Goal: Information Seeking & Learning: Learn about a topic

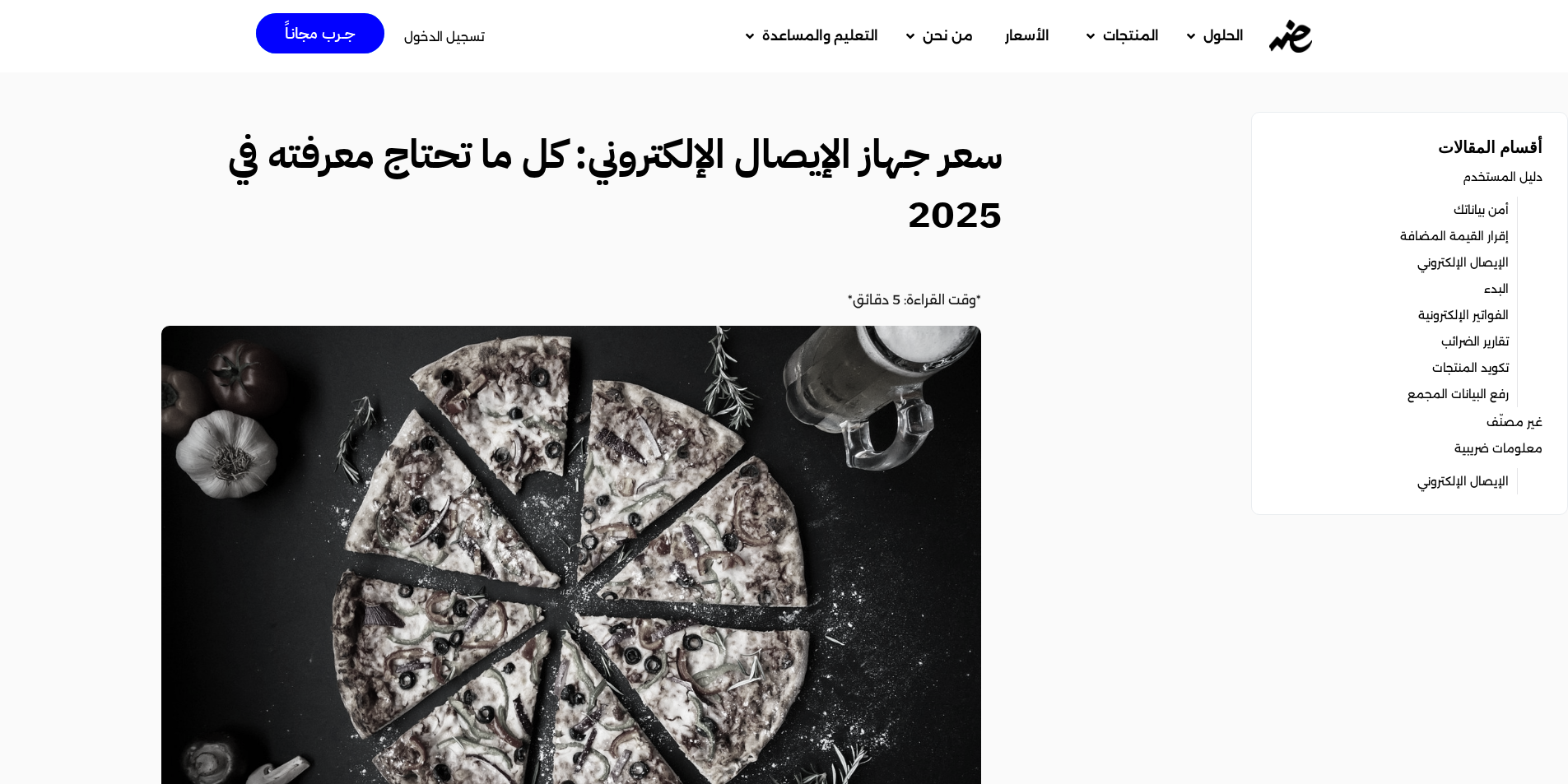
click at [1473, 259] on link "الإيصال الإلكتروني" at bounding box center [1462, 262] width 92 height 23
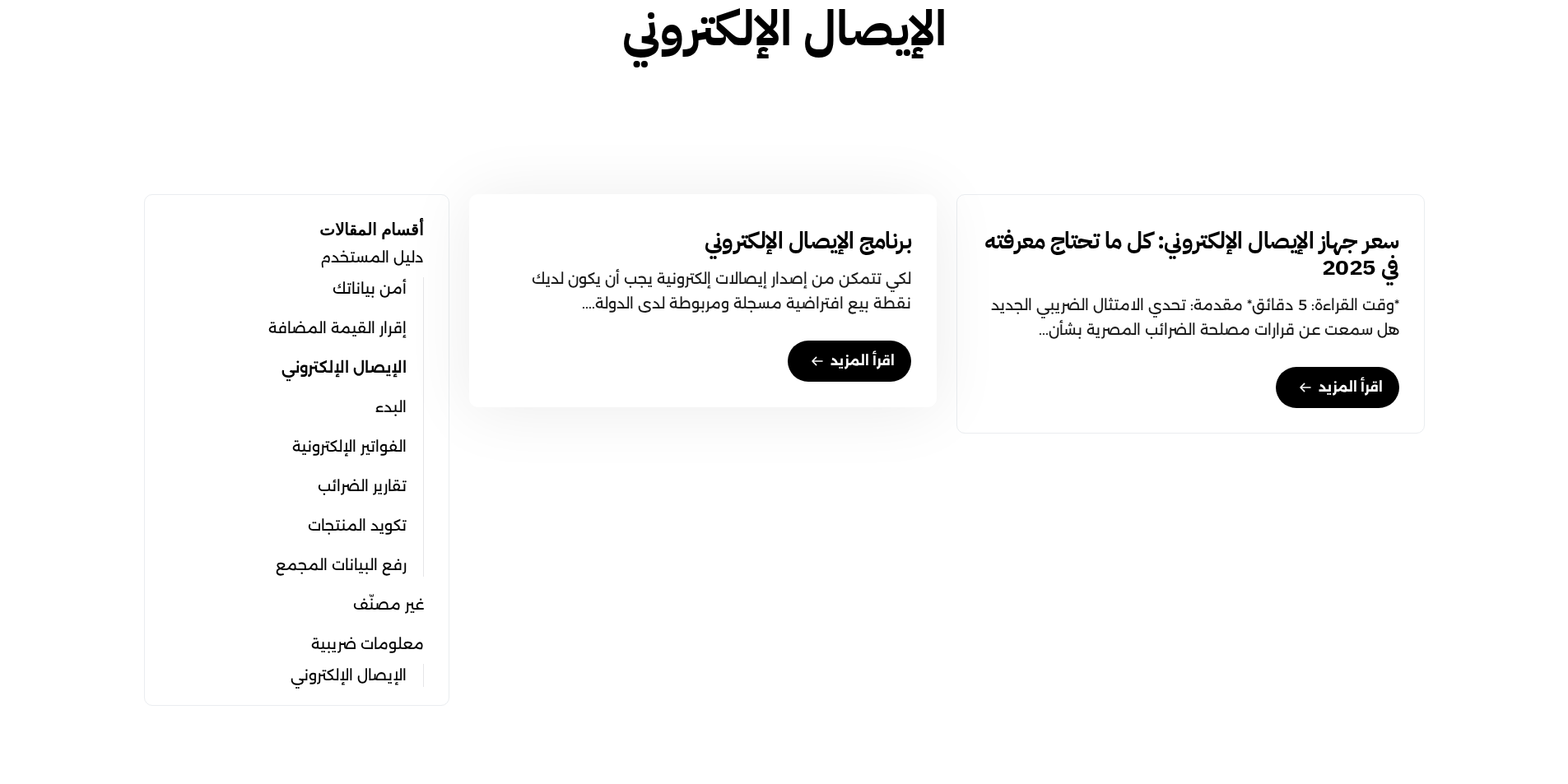
scroll to position [411, 0]
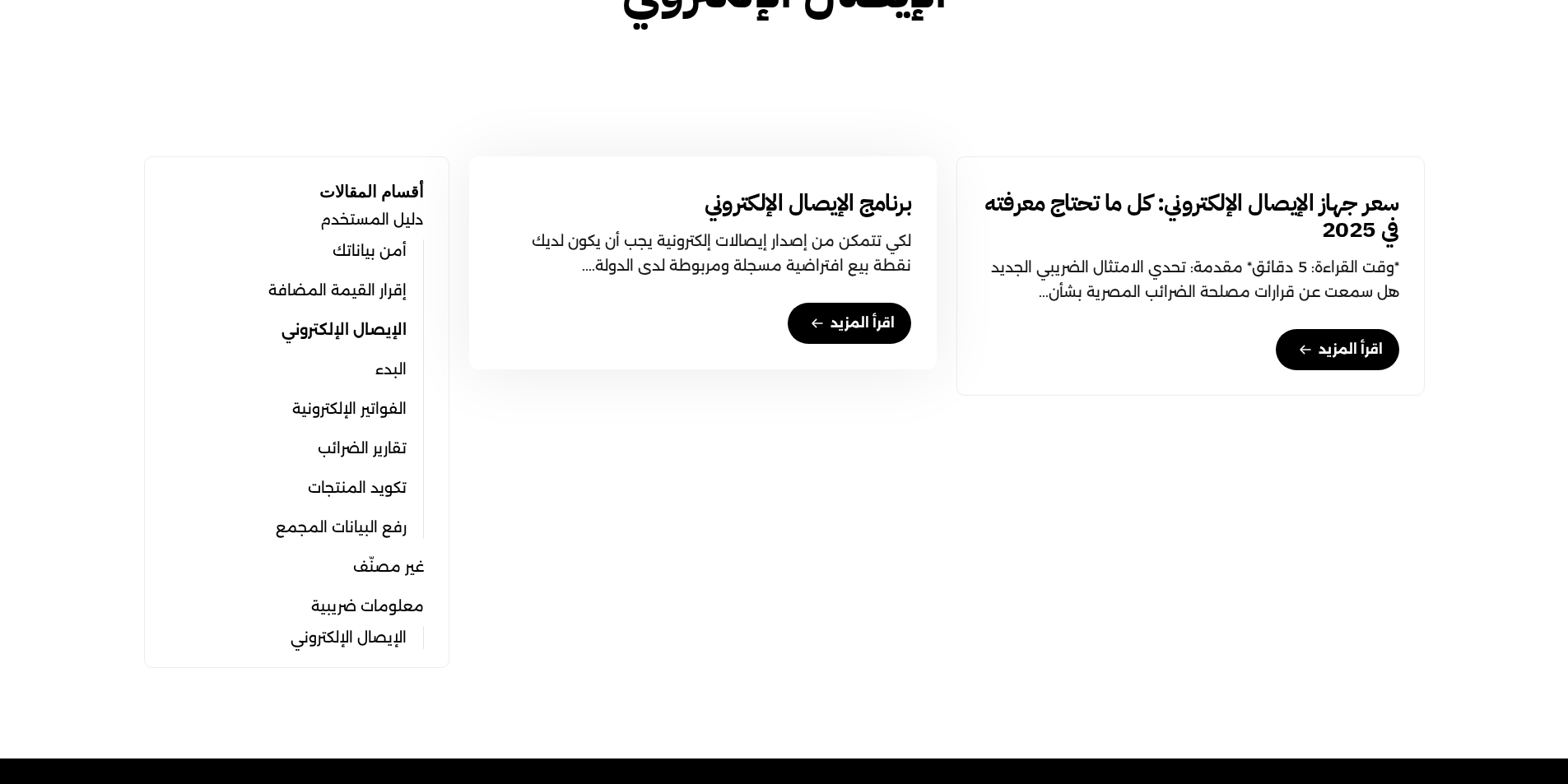
click at [838, 319] on link "اقرأ المزيد" at bounding box center [849, 324] width 124 height 42
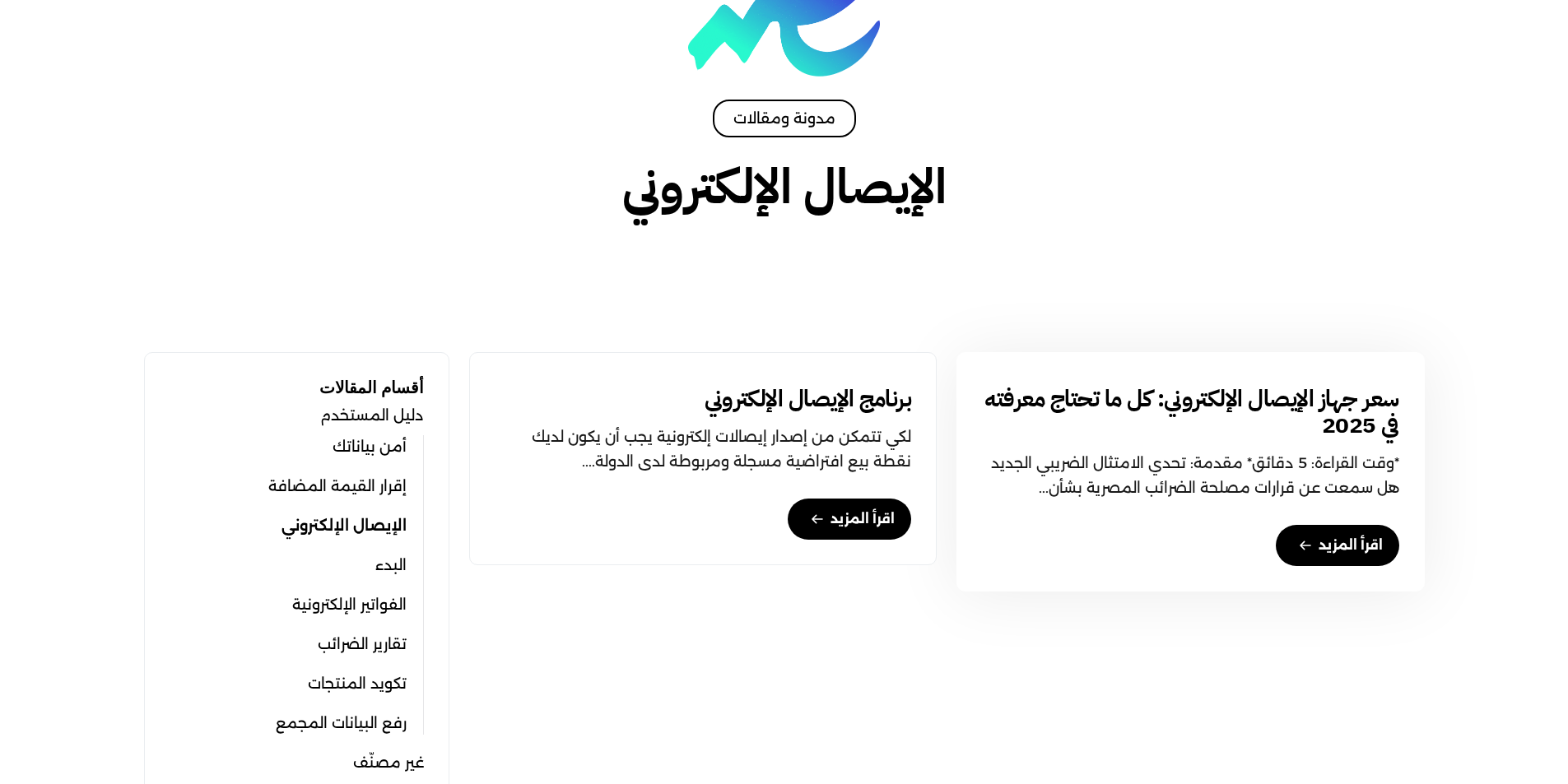
scroll to position [0, 0]
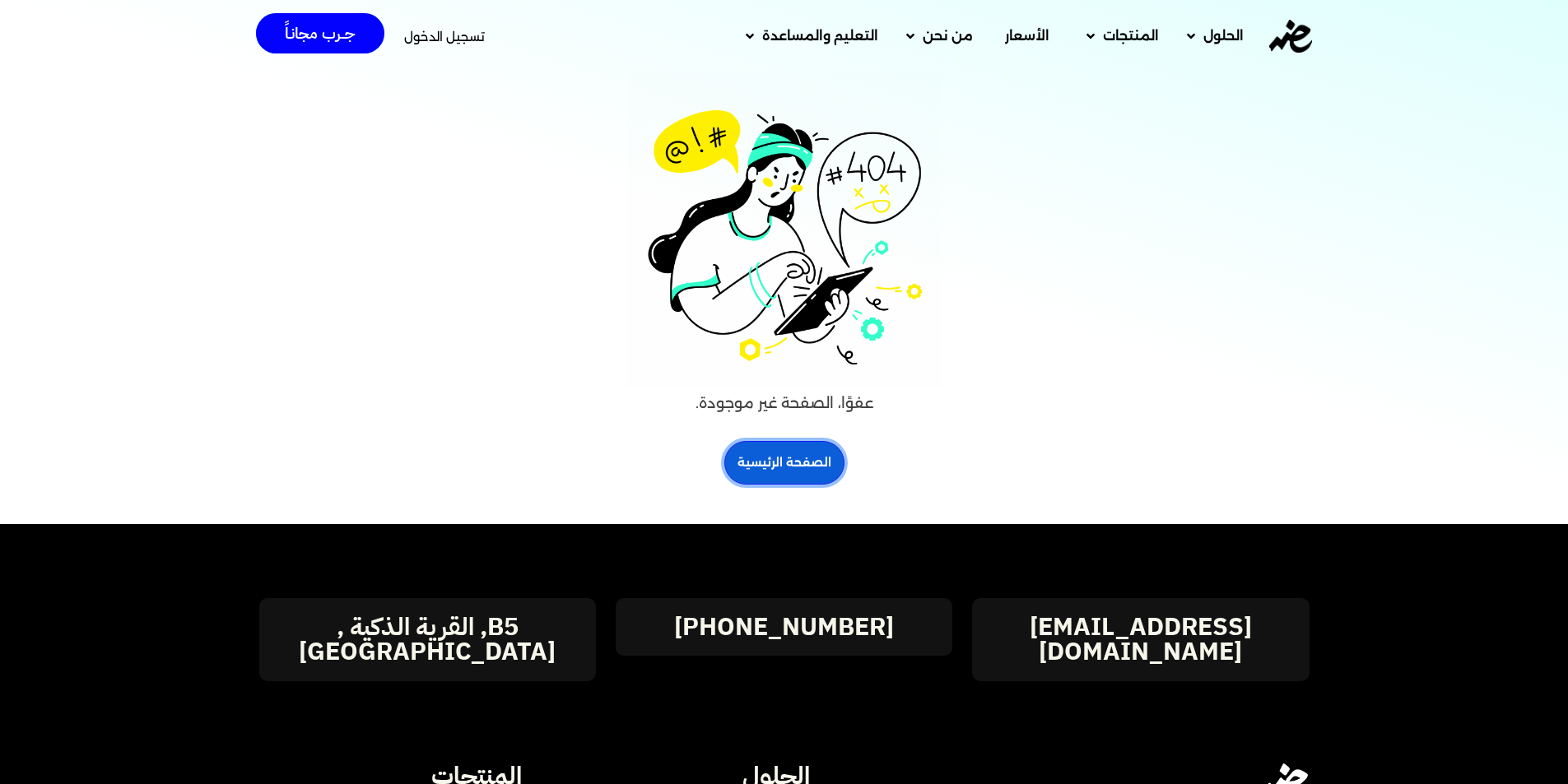
click at [800, 459] on link "الصفحة الرئيسية" at bounding box center [784, 462] width 120 height 43
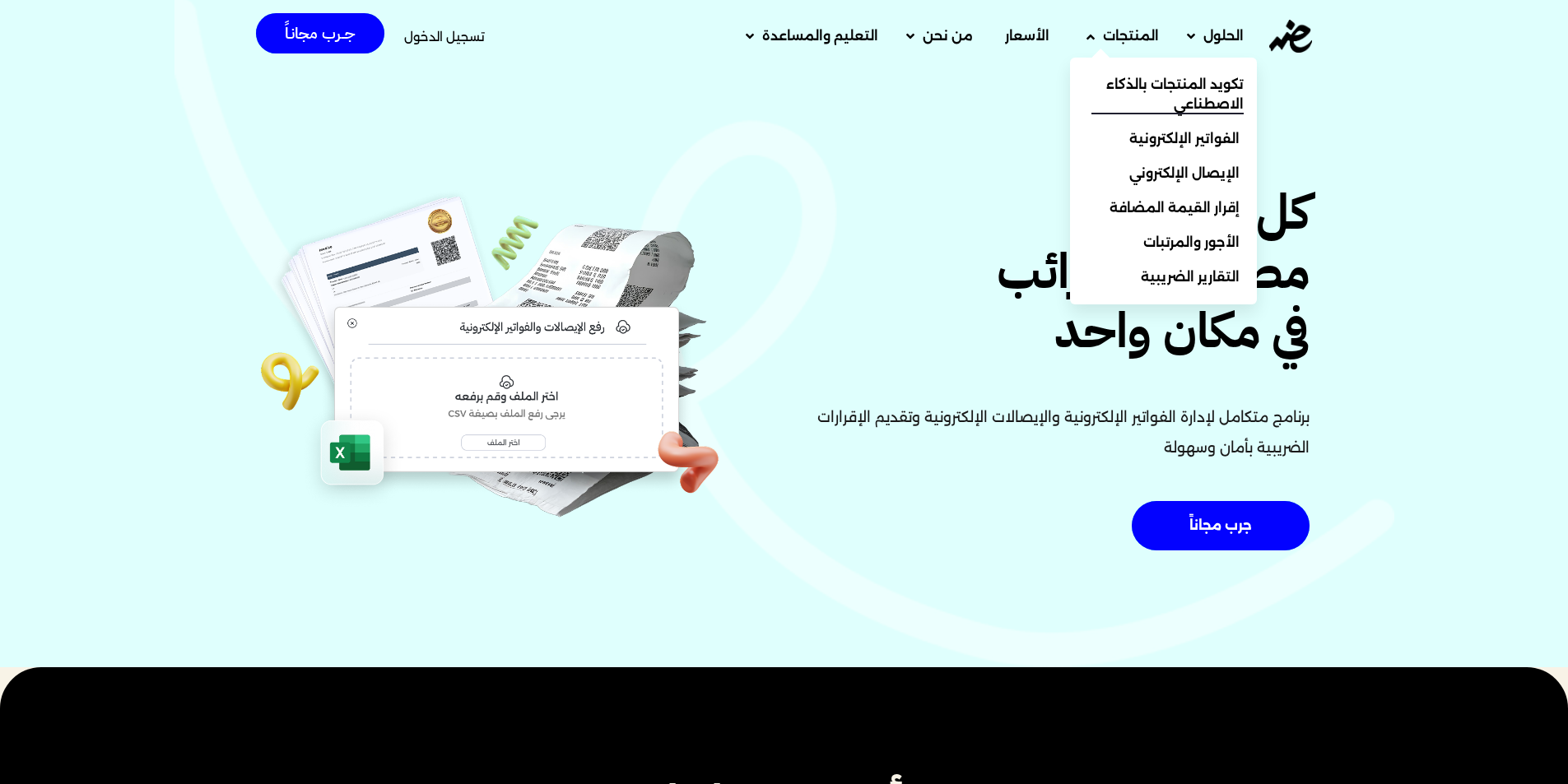
click at [1198, 93] on span "تكويد المنتجات بالذكاء الاصطناعي" at bounding box center [1167, 94] width 152 height 40
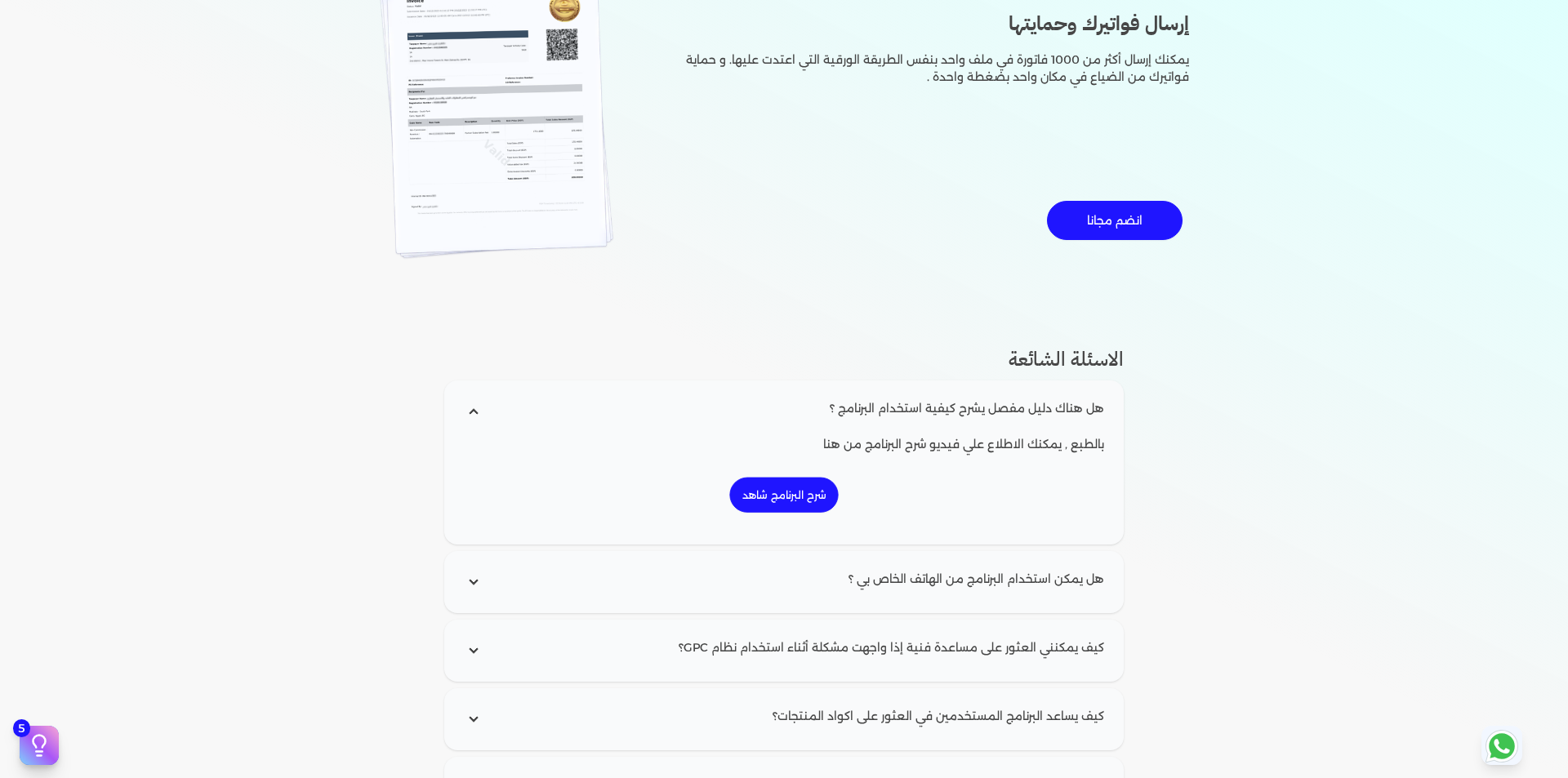
scroll to position [1960, 0]
